Goal: Task Accomplishment & Management: Use online tool/utility

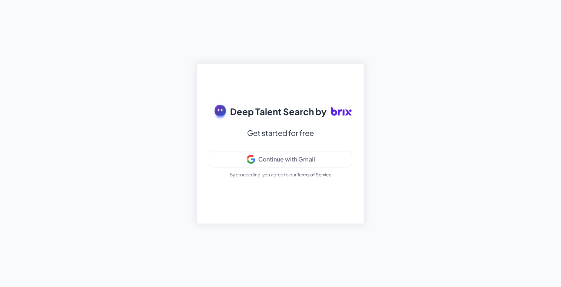
click at [114, 73] on div "Deep Talent Search by Get started for free Continue with Gmail By proceeding, y…" at bounding box center [280, 143] width 561 height 287
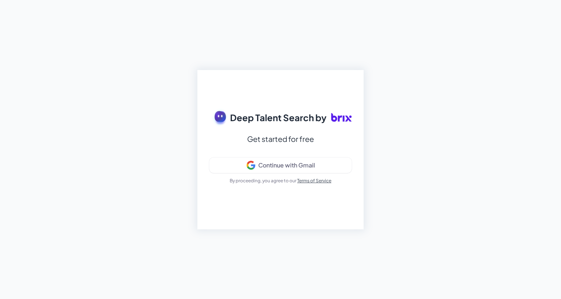
click at [134, 61] on div "Deep Talent Search by Get started for free Continue with Gmail By proceeding, y…" at bounding box center [280, 149] width 561 height 299
